Goal: Task Accomplishment & Management: Use online tool/utility

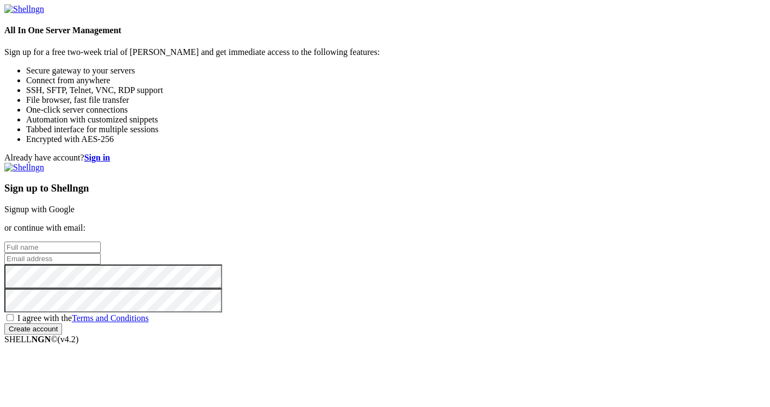
click at [497, 163] on div "Sign up to Shellngn Signup with Google or continue with email: I agree with the…" at bounding box center [384, 249] width 761 height 172
click at [485, 163] on div "Sign up to Shellngn Signup with Google or continue with email: I agree with the…" at bounding box center [384, 249] width 761 height 172
click at [75, 205] on link "Signup with Google" at bounding box center [39, 209] width 70 height 9
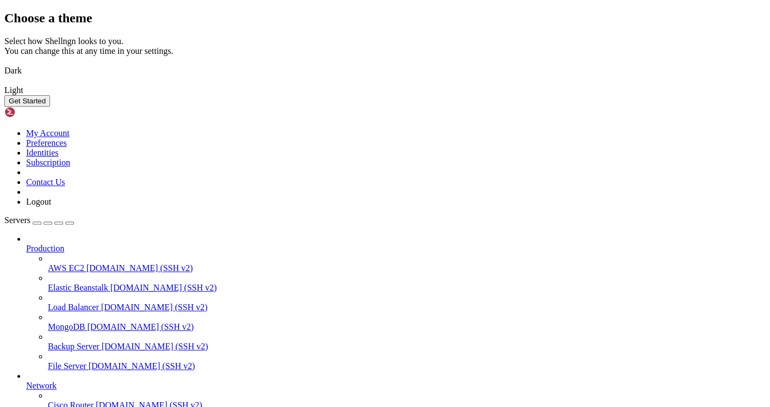
click at [50, 107] on button "Get Started" at bounding box center [27, 100] width 46 height 11
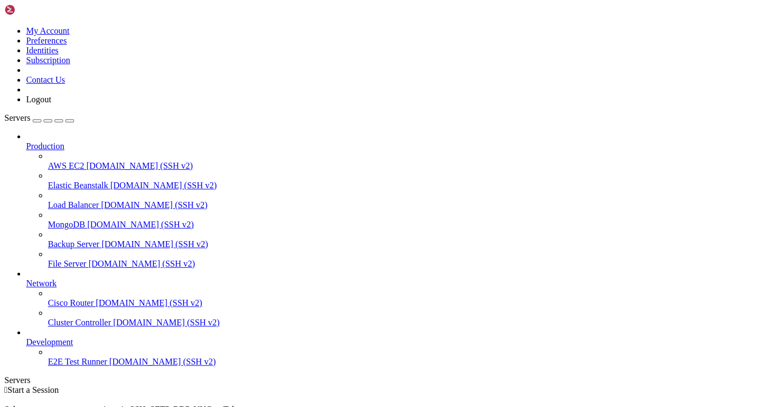
click at [88, 161] on span "[DOMAIN_NAME] (SSH v2)" at bounding box center [139, 165] width 107 height 9
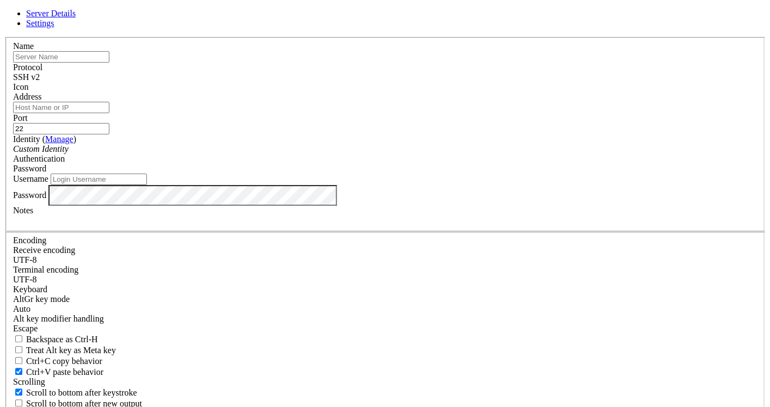
click at [294, 38] on div "Server Details Settings Name Protocol SSH v2 Icon" at bounding box center [384, 233] width 761 height 449
click at [109, 63] on input "text" at bounding box center [61, 56] width 96 height 11
type input "test-server"
click at [109, 113] on input "Address" at bounding box center [61, 107] width 96 height 11
paste input "[TECHNICAL_ID]"
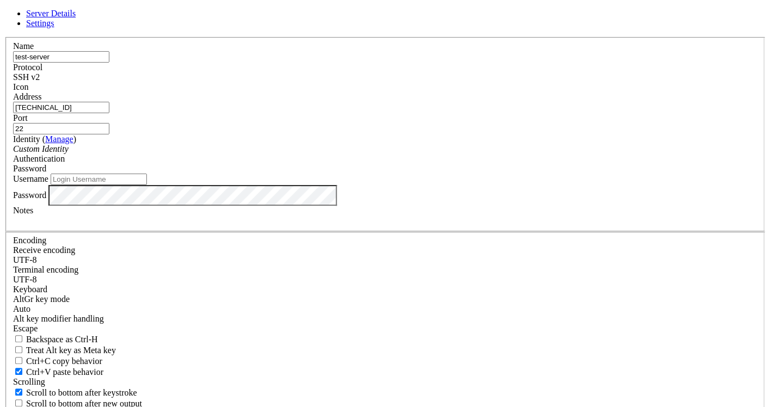
type input "[TECHNICAL_ID]"
click at [288, 154] on div "Custom Identity" at bounding box center [385, 149] width 744 height 10
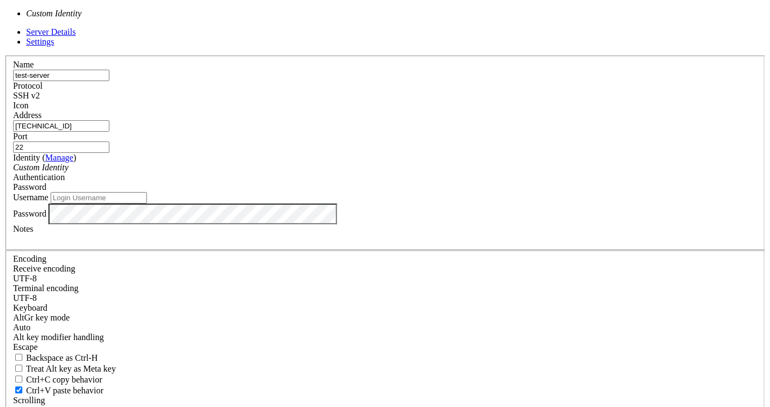
click at [288, 172] on div "Custom Identity" at bounding box center [385, 168] width 744 height 10
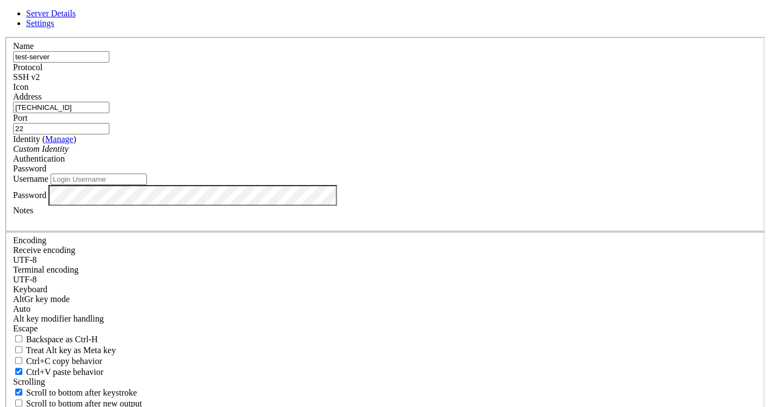
click at [147, 185] on input "Username" at bounding box center [99, 179] width 96 height 11
type input "ubuntu"
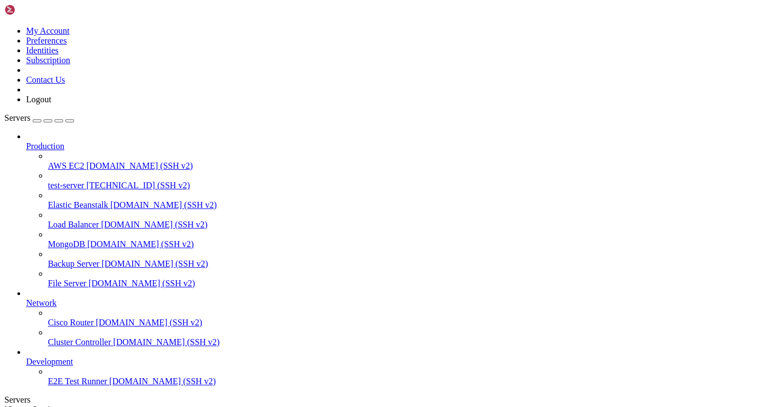
click at [84, 181] on span "test-server" at bounding box center [66, 185] width 36 height 9
click at [8, 405] on span "" at bounding box center [5, 409] width 3 height 9
drag, startPoint x: 304, startPoint y: 150, endPoint x: 575, endPoint y: 156, distance: 271.5
click at [86, 161] on span "[DOMAIN_NAME] (SSH v2)" at bounding box center [139, 165] width 107 height 9
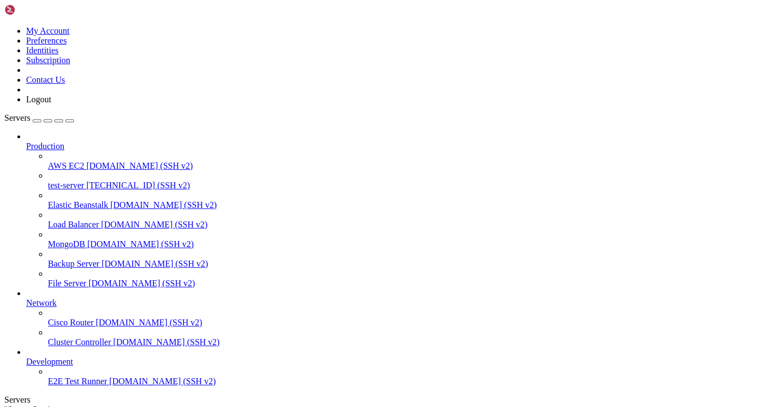
click at [71, 181] on span "test-server" at bounding box center [66, 185] width 36 height 9
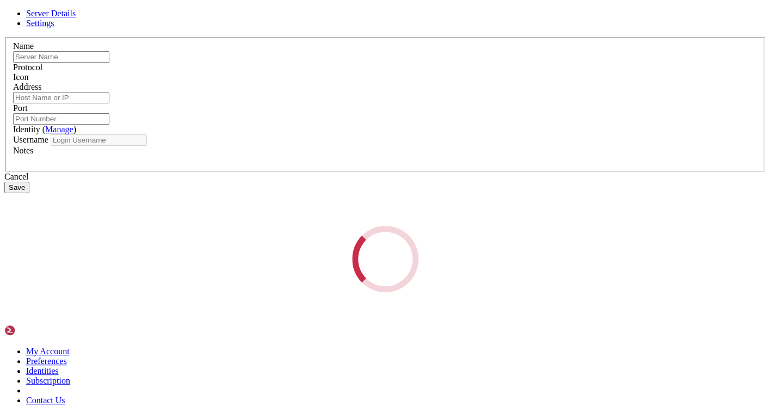
type input "test-server"
type input "[TECHNICAL_ID]"
type input "22"
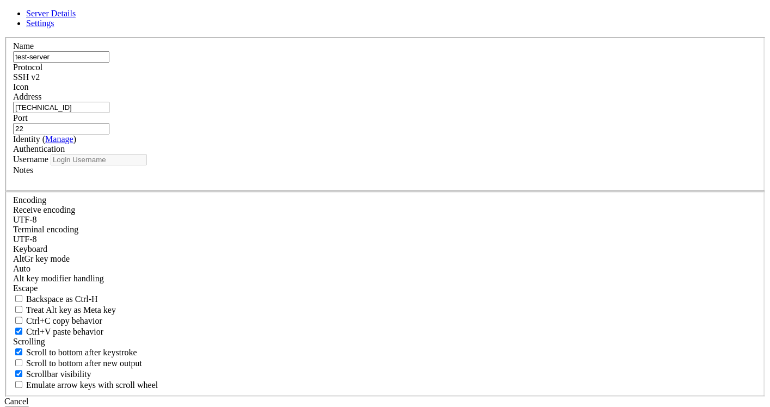
type input "ubuntu"
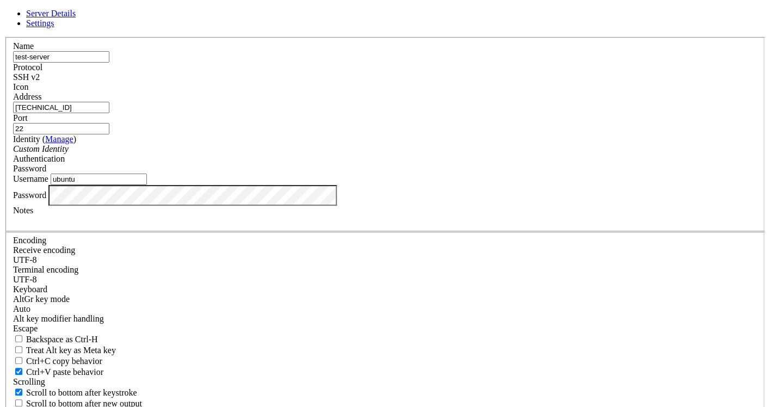
click at [448, 82] on div "SSH v2" at bounding box center [385, 77] width 744 height 10
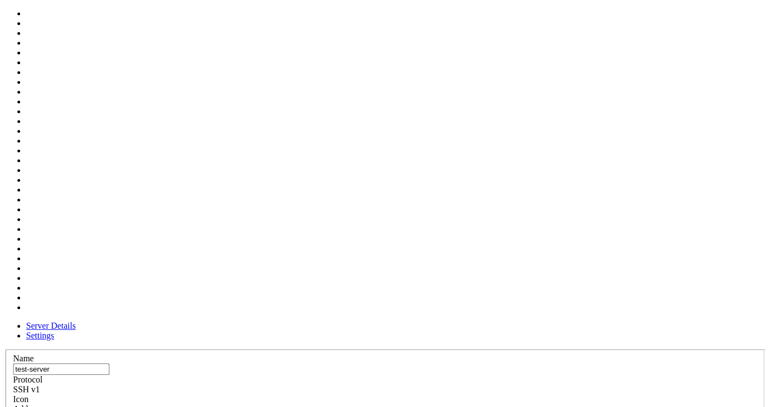
click at [13, 404] on span at bounding box center [13, 404] width 0 height 0
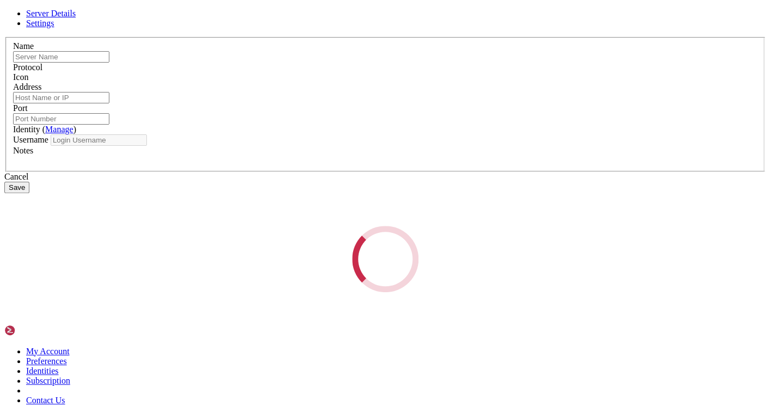
type input "test-server"
type input "[TECHNICAL_ID]"
type input "22"
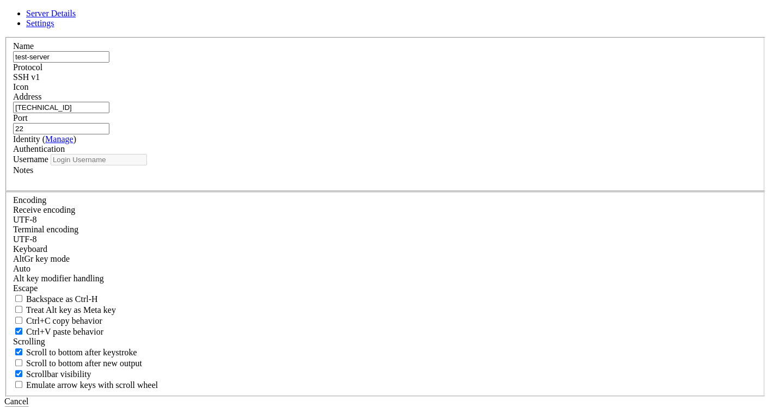
type input "ubuntu"
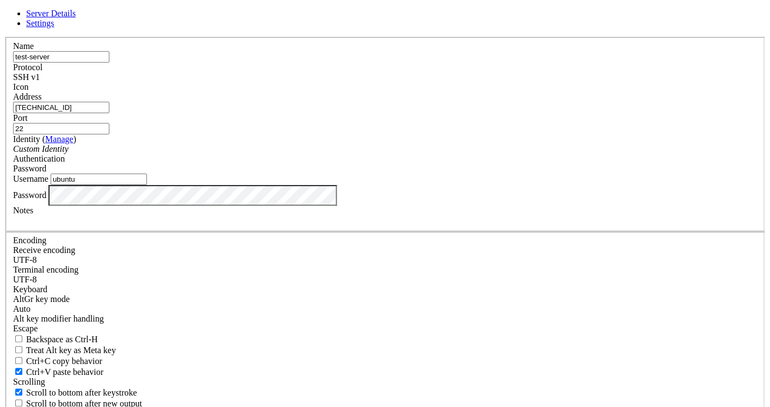
click at [109, 134] on input "22" at bounding box center [61, 128] width 96 height 11
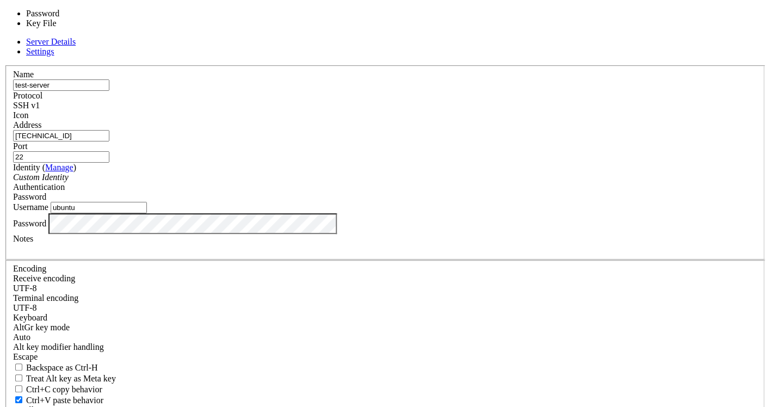
click at [476, 192] on div "Password" at bounding box center [385, 197] width 744 height 10
click at [65, 182] on label "Authentication" at bounding box center [39, 186] width 52 height 9
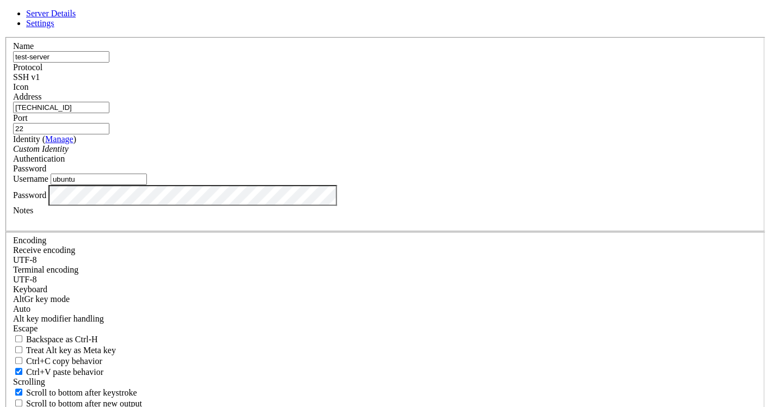
drag, startPoint x: 439, startPoint y: 342, endPoint x: 303, endPoint y: 292, distance: 144.7
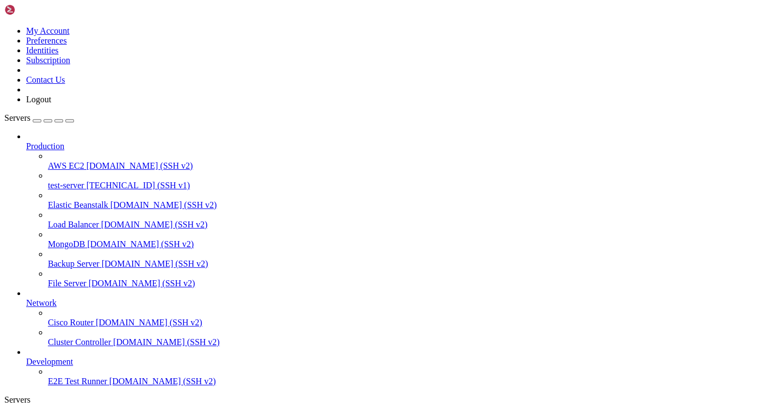
drag, startPoint x: 61, startPoint y: 616, endPoint x: 116, endPoint y: 617, distance: 54.9
click at [84, 161] on span "AWS EC2" at bounding box center [66, 165] width 36 height 9
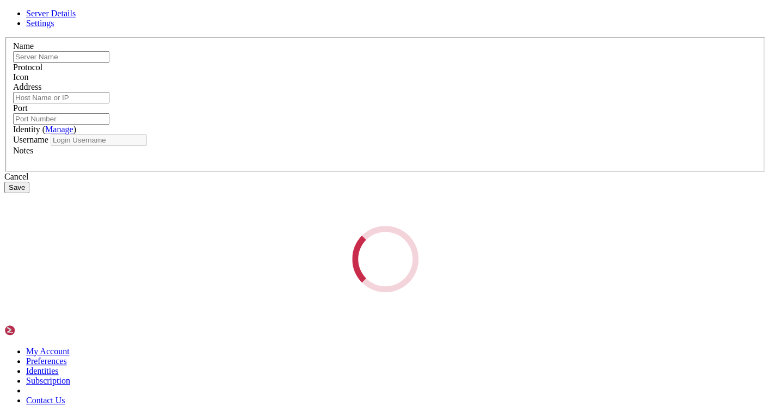
type input "AWS EC2"
type input "[DOMAIN_NAME]"
type input "22"
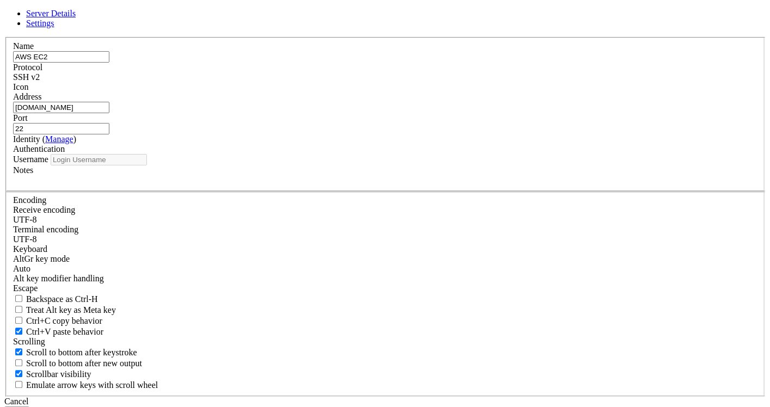
type input "root"
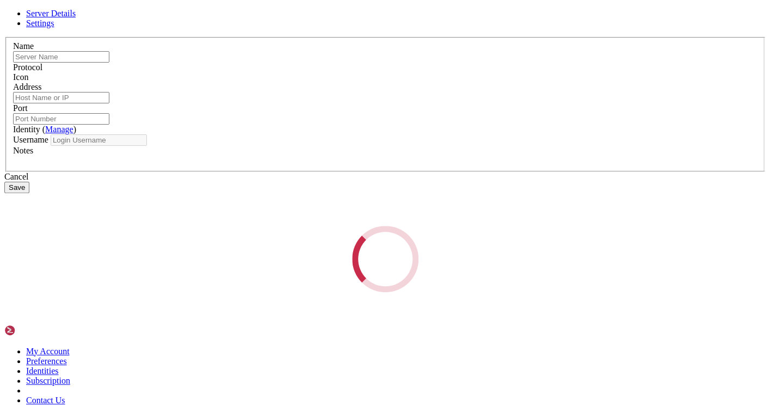
type input "AWS EC2"
type input "[DOMAIN_NAME]"
type input "22"
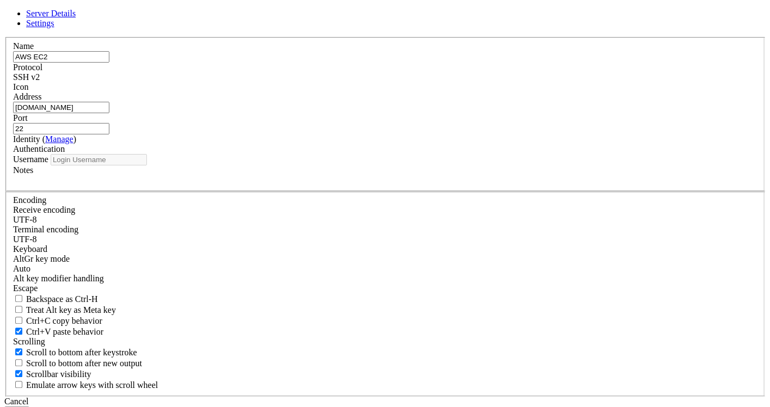
type input "root"
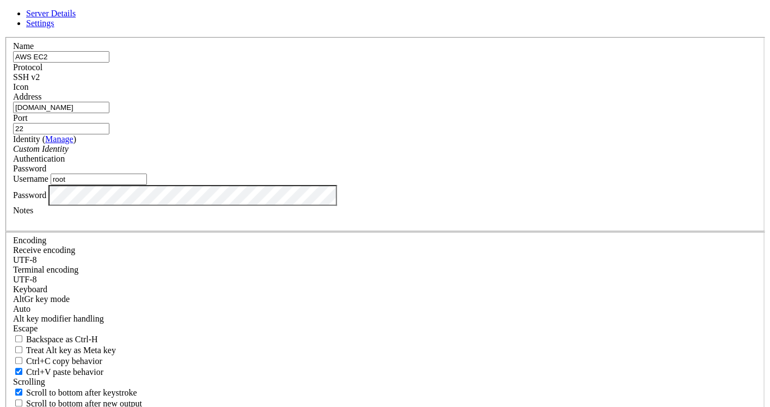
click at [147, 185] on input "root" at bounding box center [99, 179] width 96 height 11
click at [109, 113] on input "[DOMAIN_NAME]" at bounding box center [61, 107] width 96 height 11
paste input "[TECHNICAL_ID]"
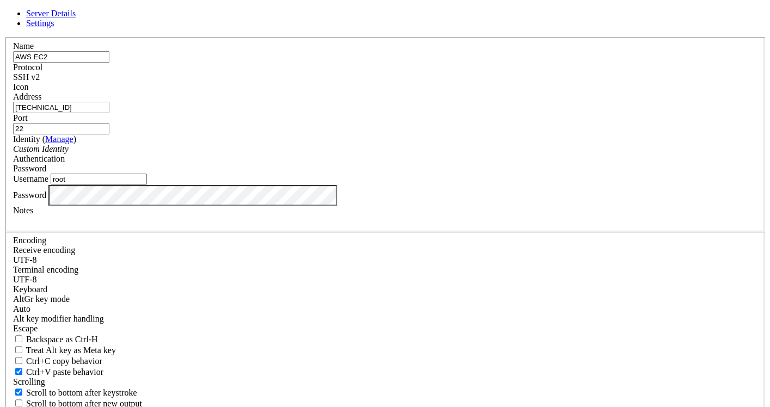
type input "[TECHNICAL_ID]"
click at [147, 185] on input "root" at bounding box center [99, 179] width 96 height 11
type input "ubuntu"
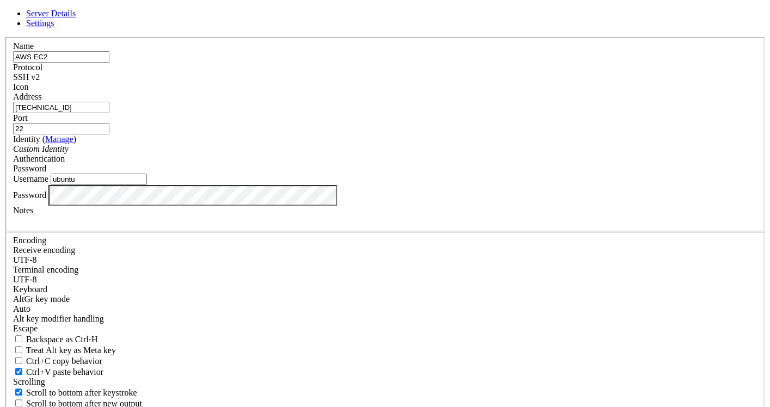
click at [227, 220] on div "Name AWS EC2 Protocol SSH v2 Icon Address [TECHNICAL_ID]" at bounding box center [384, 237] width 761 height 400
click at [147, 185] on input "ubuntu" at bounding box center [99, 179] width 96 height 11
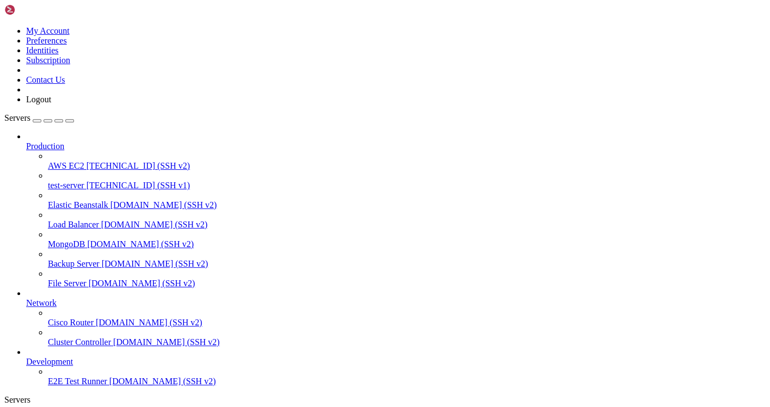
click at [78, 181] on span "test-server" at bounding box center [66, 185] width 36 height 9
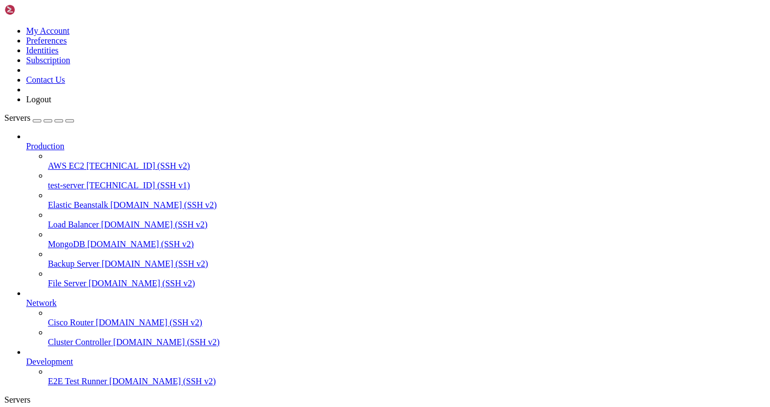
drag, startPoint x: 59, startPoint y: 1109, endPoint x: 45, endPoint y: 1100, distance: 16.6
